Goal: Navigation & Orientation: Find specific page/section

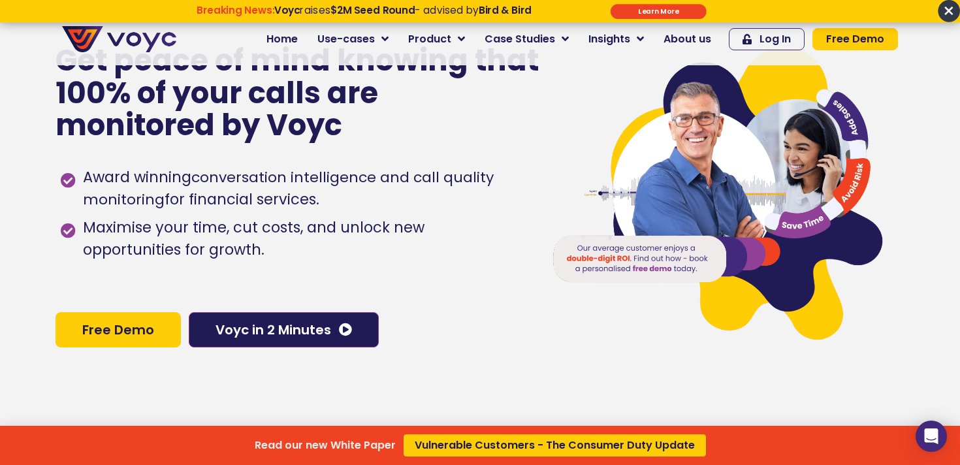
scroll to position [348, 0]
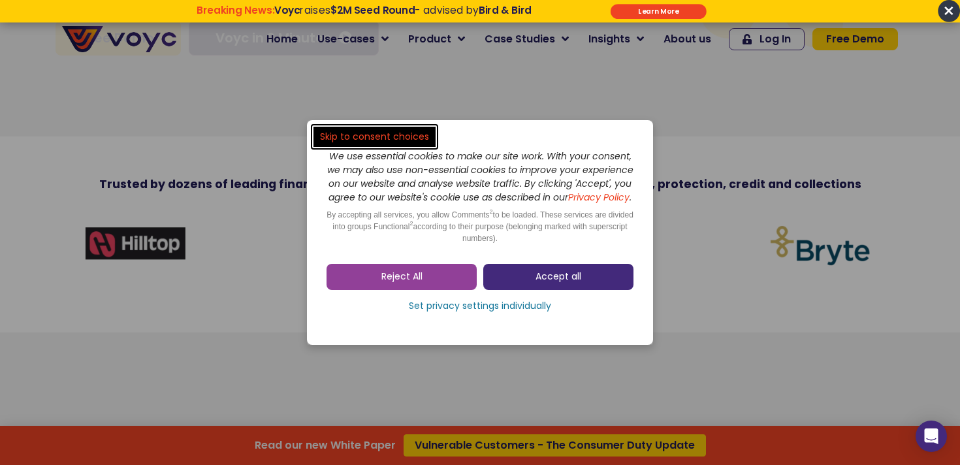
click at [545, 276] on link "Accept all" at bounding box center [558, 277] width 150 height 26
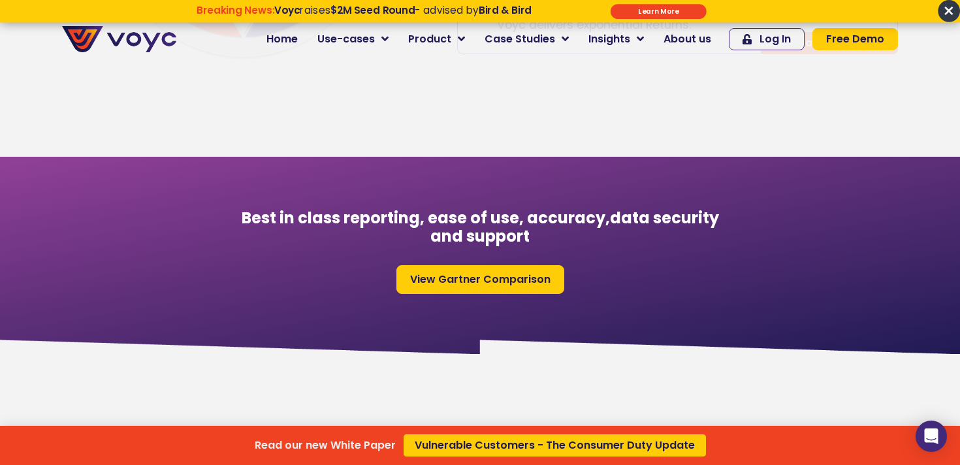
scroll to position [761, 0]
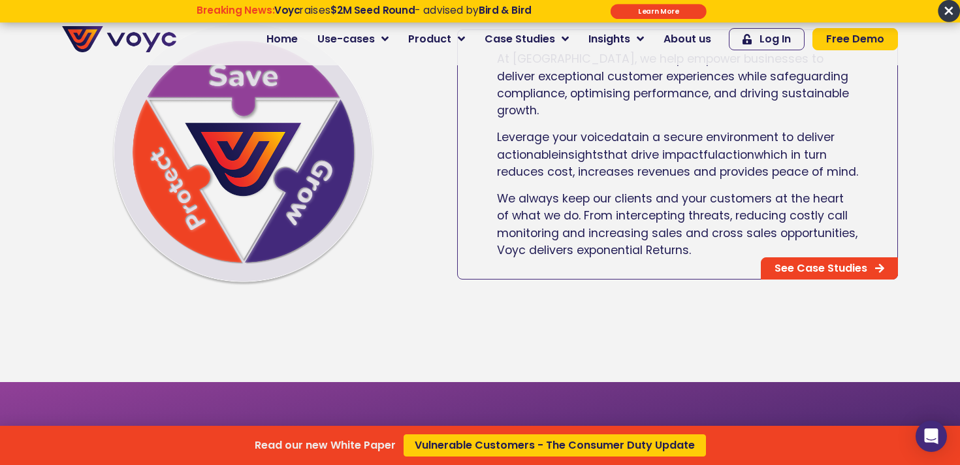
click at [687, 44] on div "Read our new White Paper Vulnerable Customers - The Consumer Duty Update" at bounding box center [480, 232] width 960 height 465
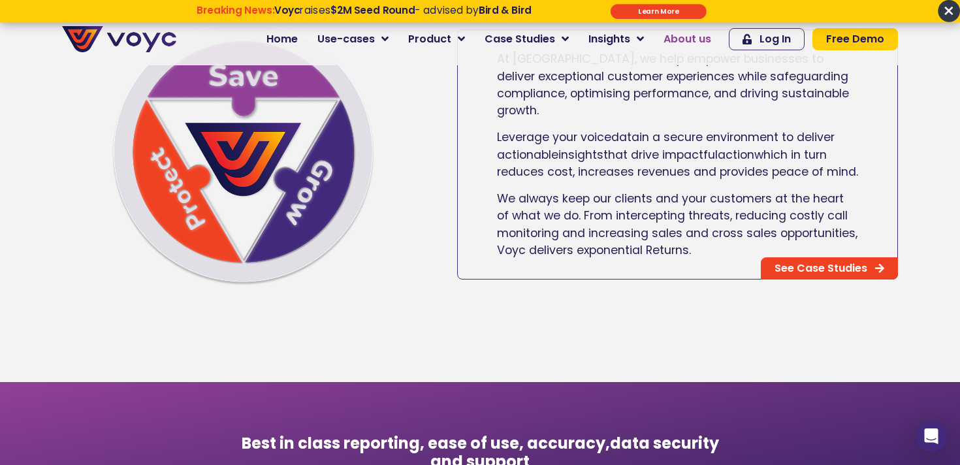
click at [687, 37] on span "About us" at bounding box center [687, 39] width 48 height 16
